Goal: Information Seeking & Learning: Check status

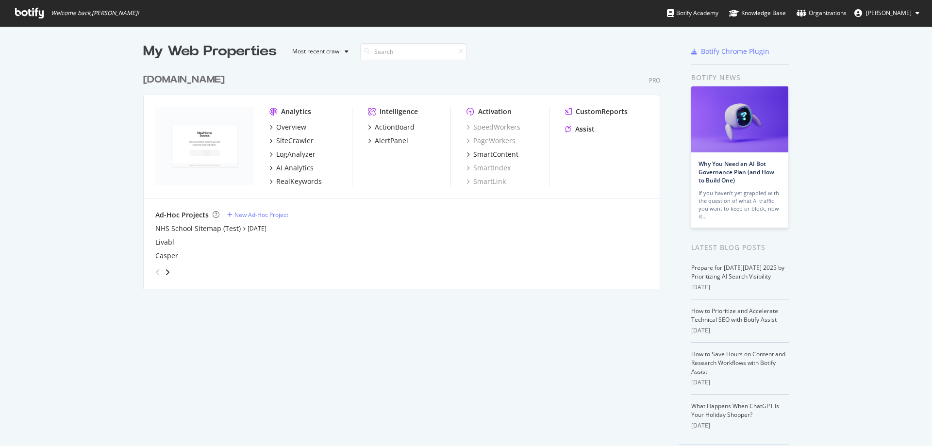
scroll to position [439, 918]
click at [297, 150] on div "LogAnalyzer" at bounding box center [295, 155] width 39 height 10
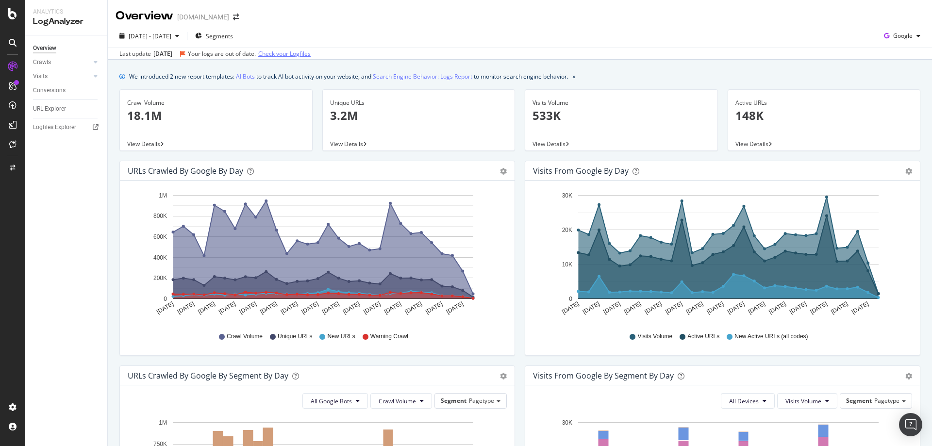
click at [288, 52] on link "Check your Logfiles" at bounding box center [284, 54] width 52 height 9
click at [525, 33] on div "[DATE] - [DATE] Segments Google" at bounding box center [520, 37] width 824 height 19
click at [51, 108] on div "URL Explorer" at bounding box center [49, 109] width 33 height 10
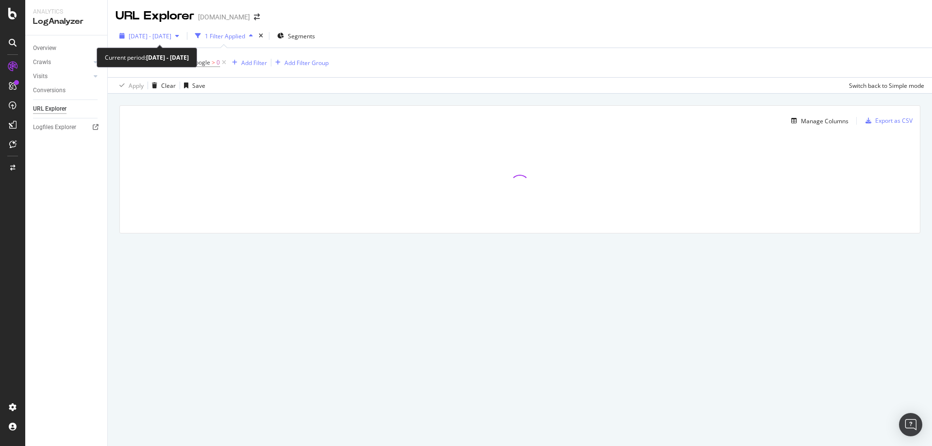
click at [158, 33] on span "[DATE] - [DATE]" at bounding box center [150, 36] width 43 height 8
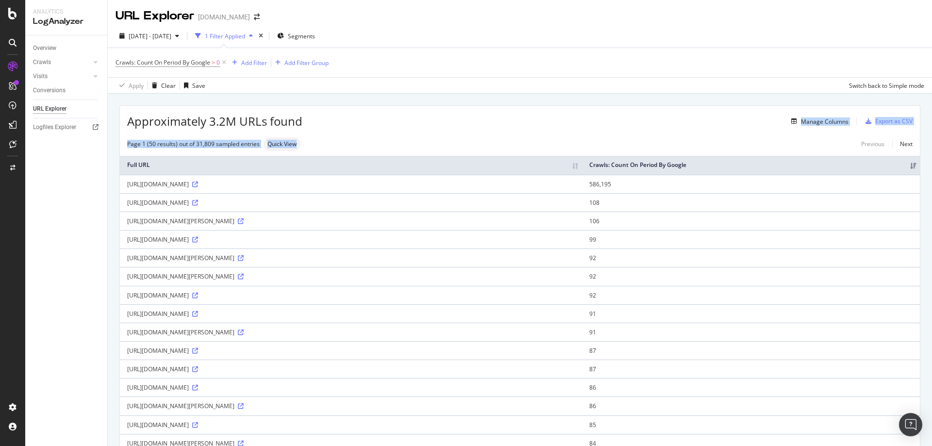
click at [183, 36] on div "button" at bounding box center [177, 36] width 12 height 6
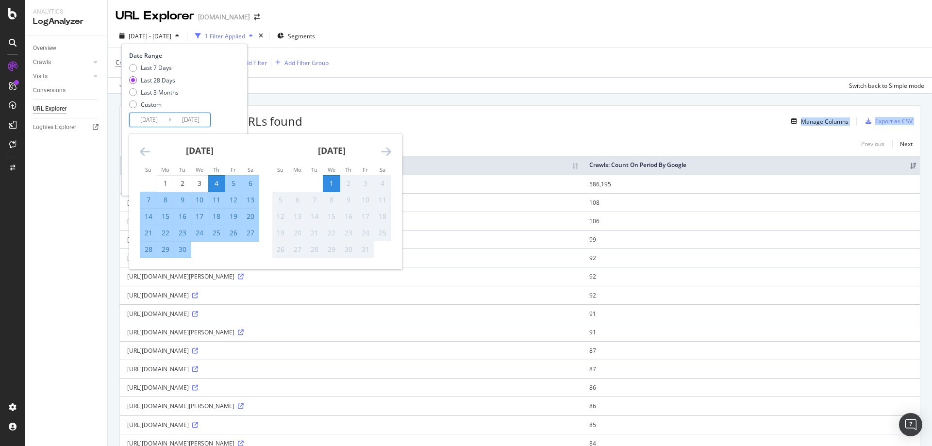
click at [184, 118] on input "[DATE]" at bounding box center [190, 120] width 39 height 14
click at [388, 86] on div "Apply Clear Save Switch back to Simple mode" at bounding box center [520, 85] width 824 height 16
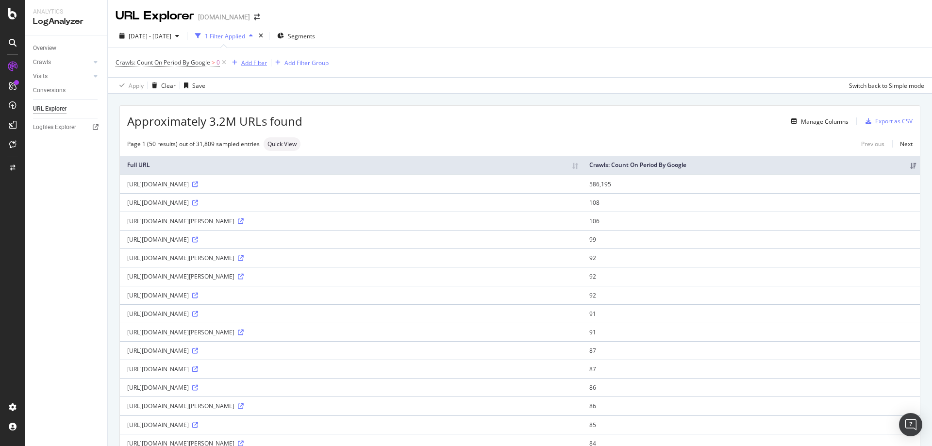
click at [257, 65] on div "Add Filter" at bounding box center [254, 63] width 26 height 8
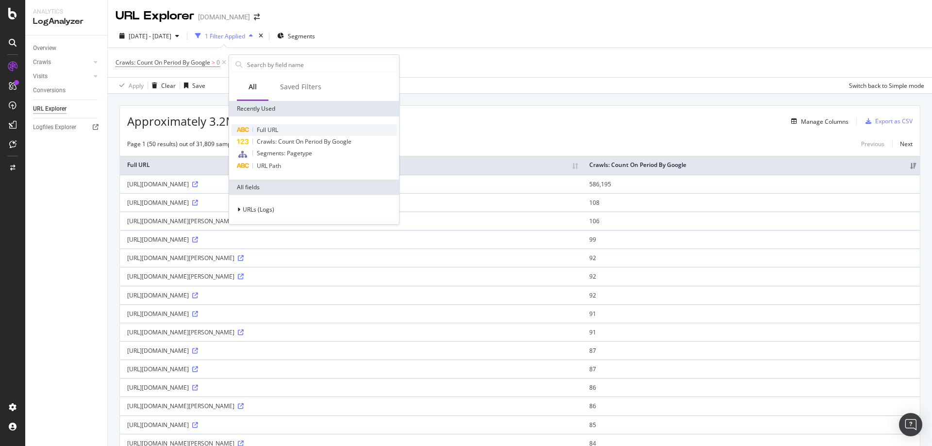
click at [277, 131] on span "Full URL" at bounding box center [267, 130] width 21 height 8
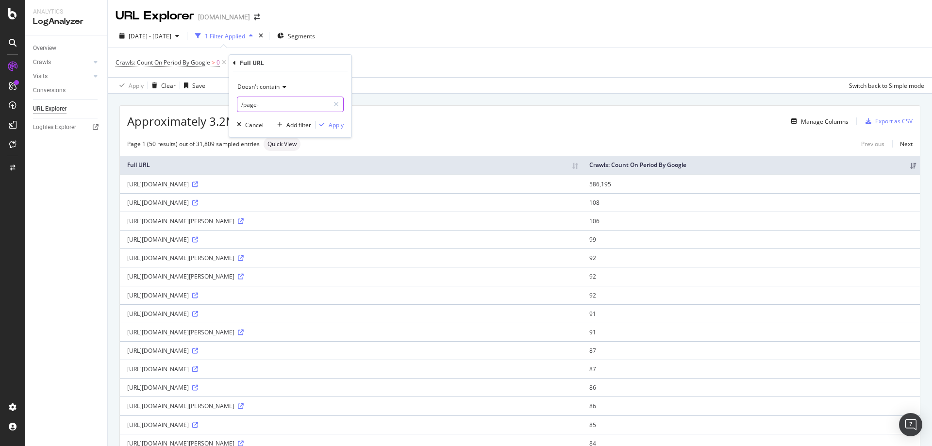
click at [263, 99] on input "/page-" at bounding box center [283, 105] width 92 height 16
click at [262, 85] on span "Doesn't contain" at bounding box center [258, 87] width 42 height 8
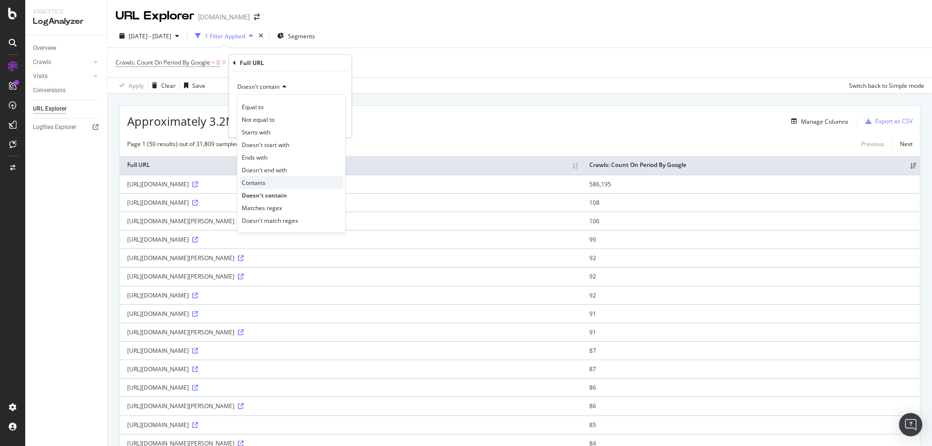
click at [270, 180] on div "Contains" at bounding box center [291, 182] width 104 height 13
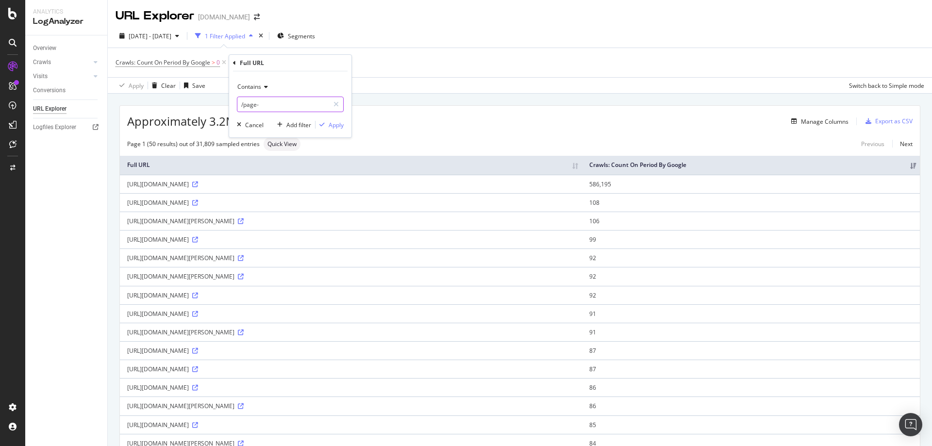
click at [262, 106] on input "/page-" at bounding box center [283, 105] width 92 height 16
type input "locationhandler"
click at [336, 127] on div "Apply" at bounding box center [336, 125] width 15 height 8
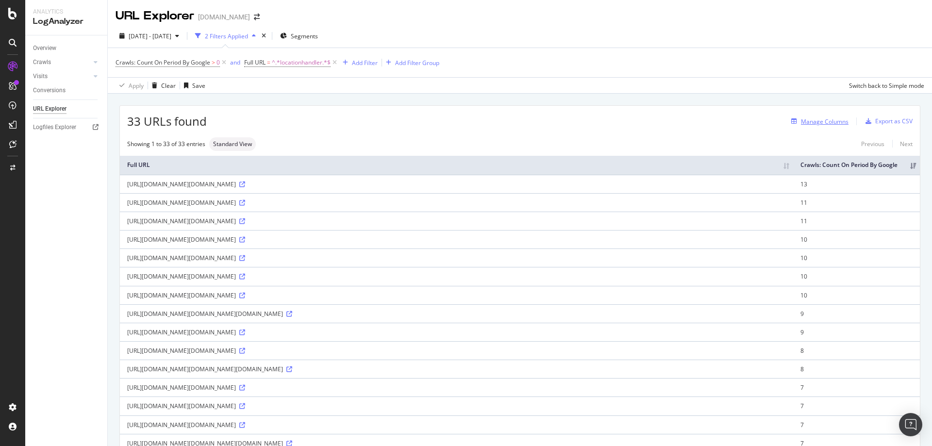
click at [807, 119] on div "Manage Columns" at bounding box center [825, 121] width 48 height 8
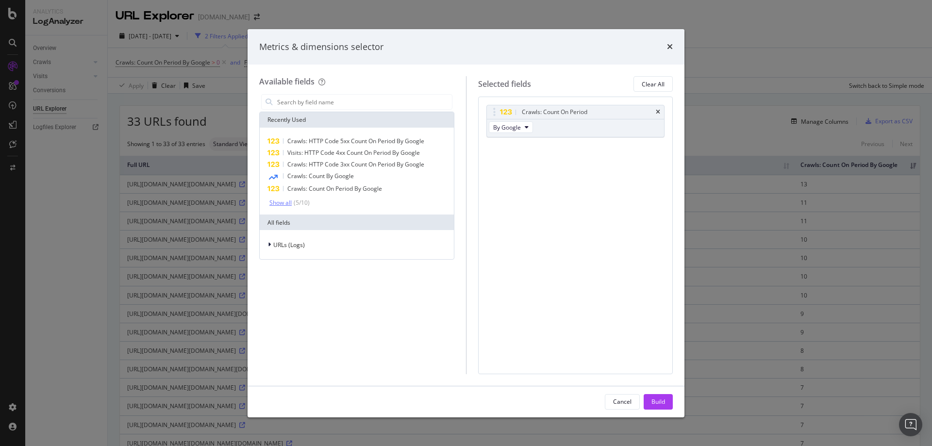
click at [288, 201] on div "Show all" at bounding box center [280, 203] width 22 height 7
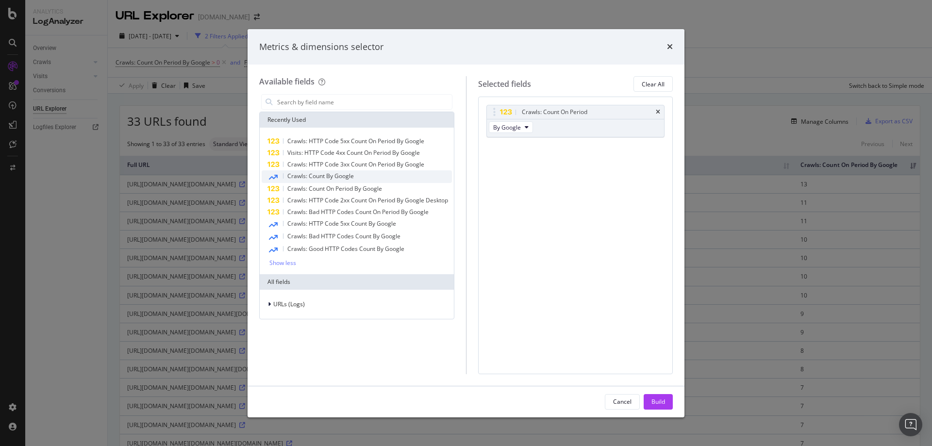
click at [301, 173] on span "Crawls: Count By Google" at bounding box center [320, 176] width 67 height 8
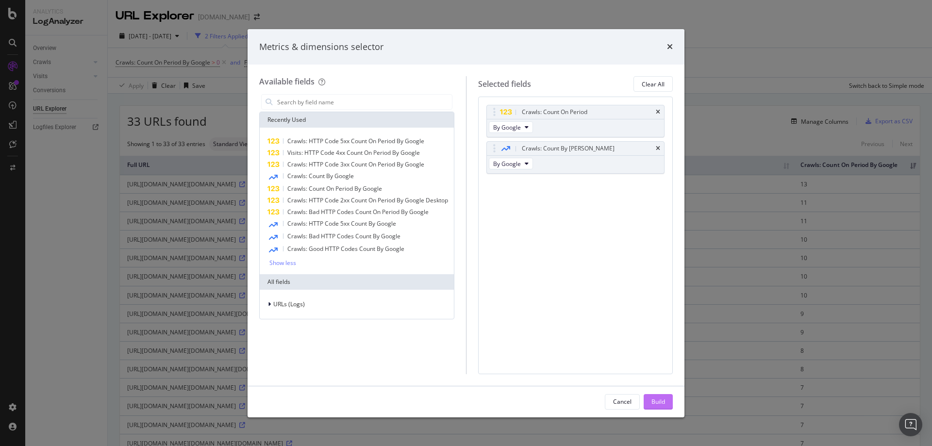
click at [660, 402] on div "Build" at bounding box center [659, 402] width 14 height 8
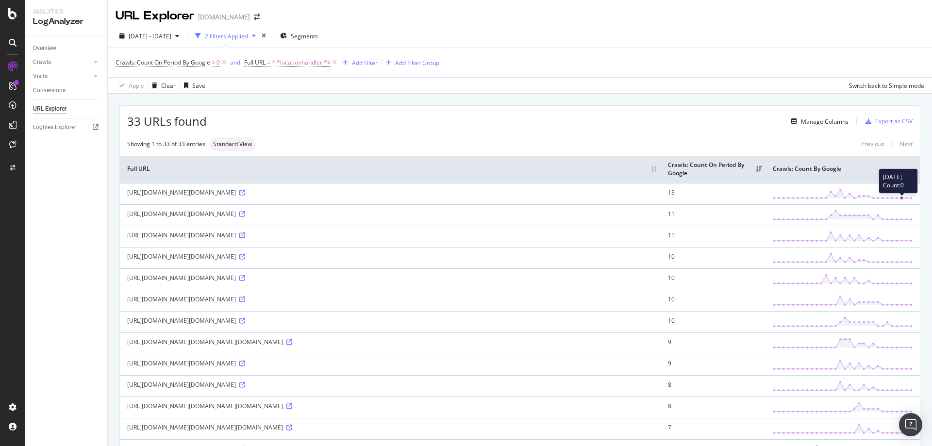
drag, startPoint x: 867, startPoint y: 217, endPoint x: 896, endPoint y: 217, distance: 28.7
click at [896, 200] on div "[DATE] Count: 0" at bounding box center [843, 193] width 140 height 11
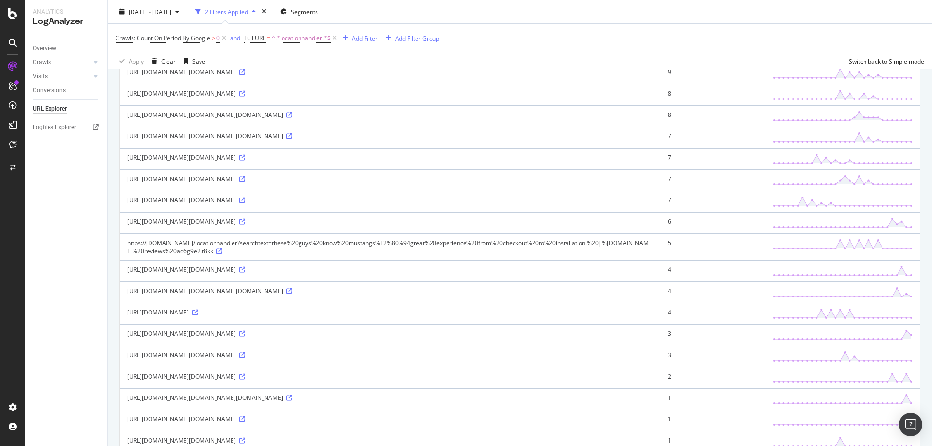
scroll to position [243, 0]
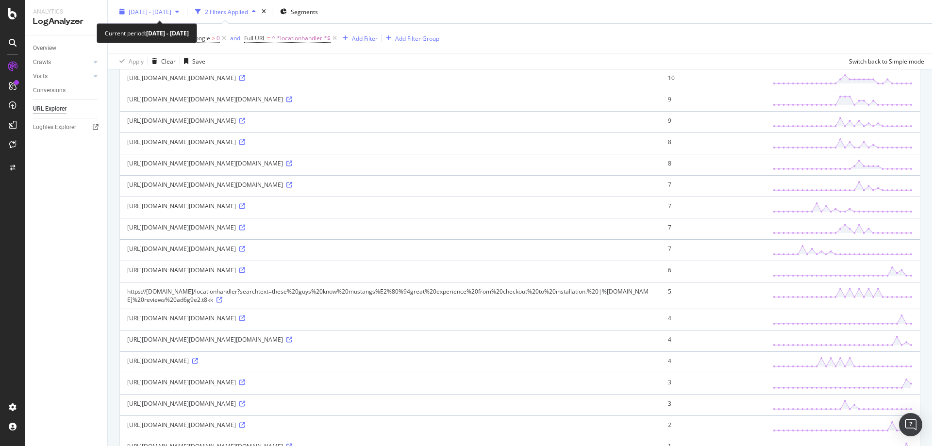
click at [171, 11] on span "[DATE] - [DATE]" at bounding box center [150, 11] width 43 height 8
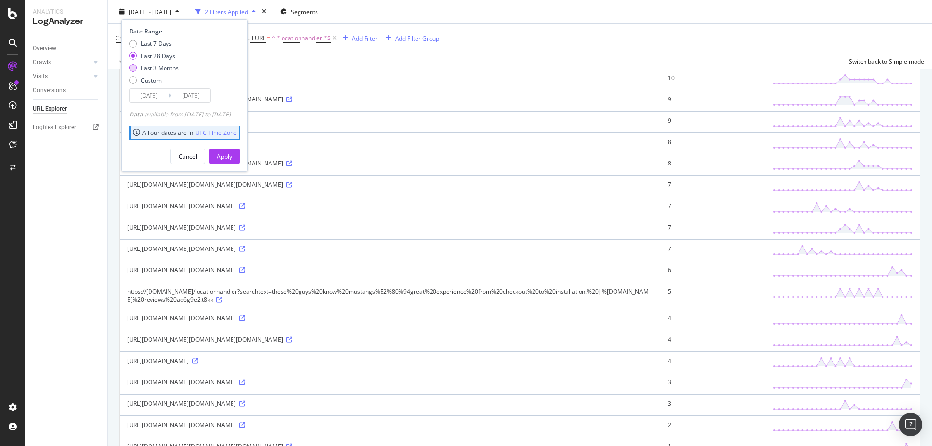
click at [135, 70] on div "Last 3 Months" at bounding box center [133, 68] width 8 height 8
type input "[DATE]"
click at [232, 162] on div "Apply" at bounding box center [224, 156] width 15 height 15
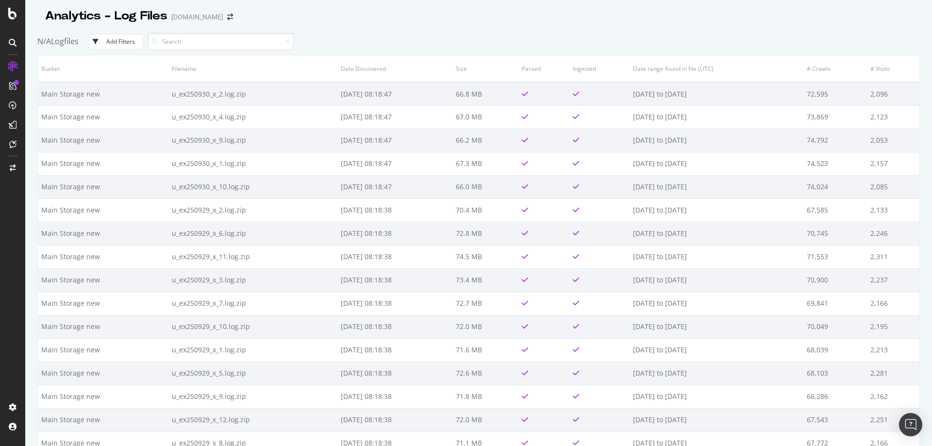
click at [451, 33] on div "N/A Logfiles Add Filters" at bounding box center [478, 41] width 883 height 27
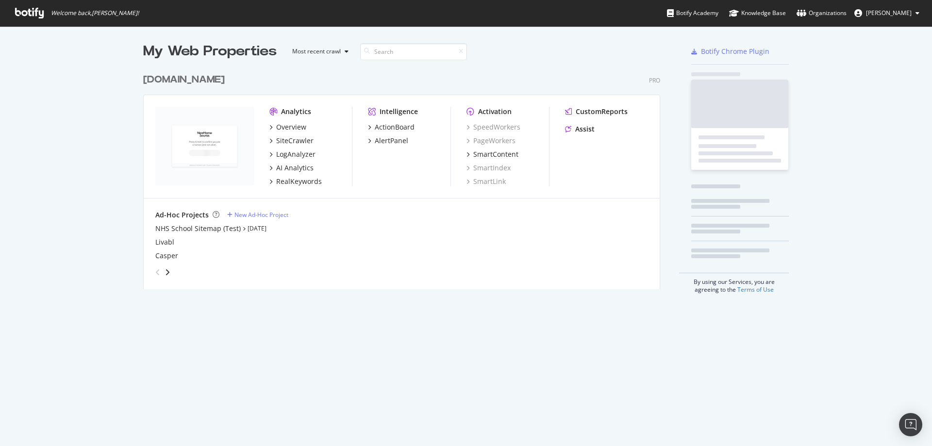
scroll to position [221, 518]
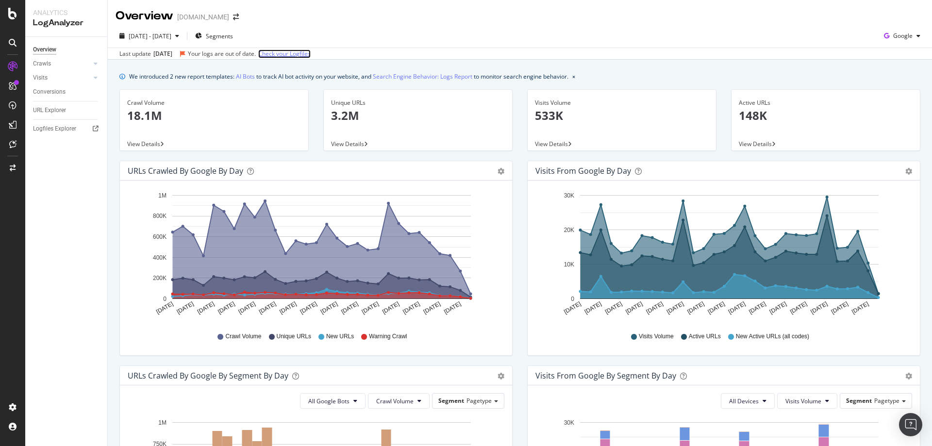
click at [304, 55] on link "Check your Logfiles" at bounding box center [284, 54] width 52 height 9
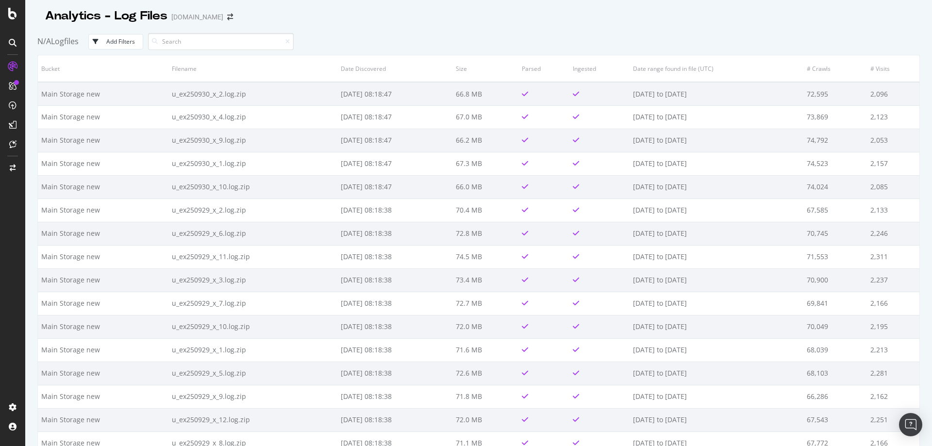
click at [427, 33] on div "N/A Logfiles Add Filters" at bounding box center [478, 41] width 883 height 27
